Goal: Information Seeking & Learning: Find specific page/section

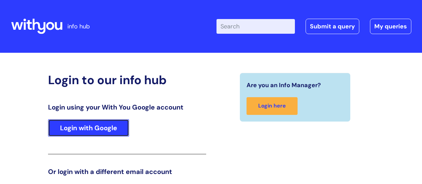
click at [80, 119] on link "Login with Google" at bounding box center [88, 127] width 81 height 17
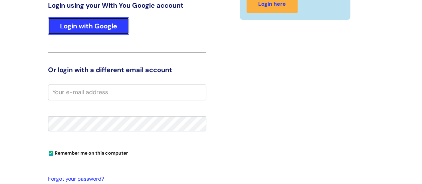
click at [80, 25] on link "Login with Google" at bounding box center [88, 25] width 81 height 17
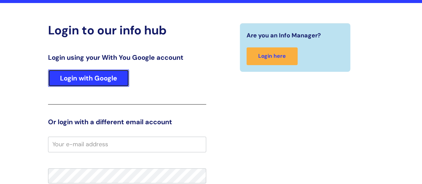
scroll to position [49, 0]
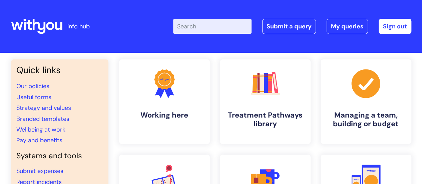
click at [211, 23] on input "Enter your search term here..." at bounding box center [212, 26] width 78 height 15
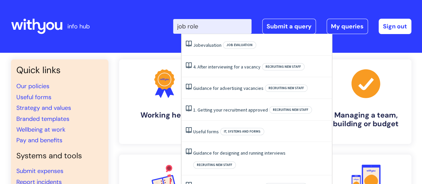
type input "job role"
click button "Search" at bounding box center [0, 0] width 0 height 0
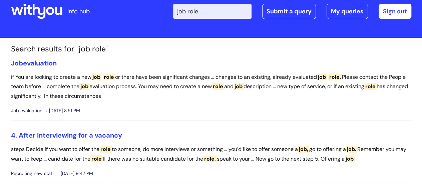
scroll to position [16, 0]
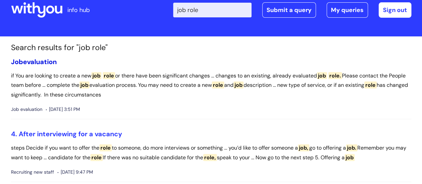
click at [33, 58] on link "Job evaluation" at bounding box center [34, 61] width 46 height 9
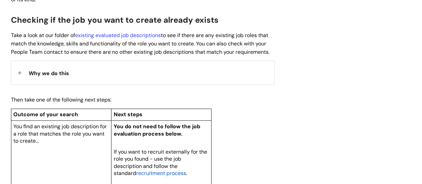
scroll to position [372, 0]
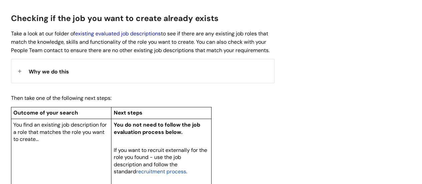
click at [127, 30] on link "existing evaluated job descriptions" at bounding box center [118, 33] width 86 height 7
click at [127, 34] on link "existing evaluated job descriptions" at bounding box center [118, 33] width 86 height 7
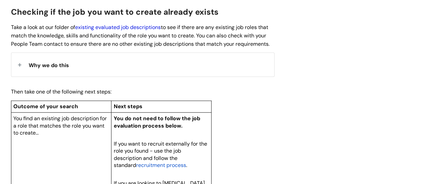
scroll to position [378, 0]
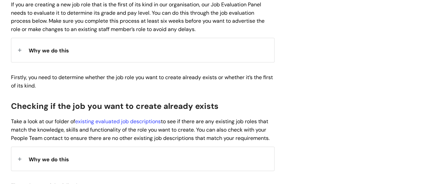
scroll to position [285, 0]
